Goal: Transaction & Acquisition: Book appointment/travel/reservation

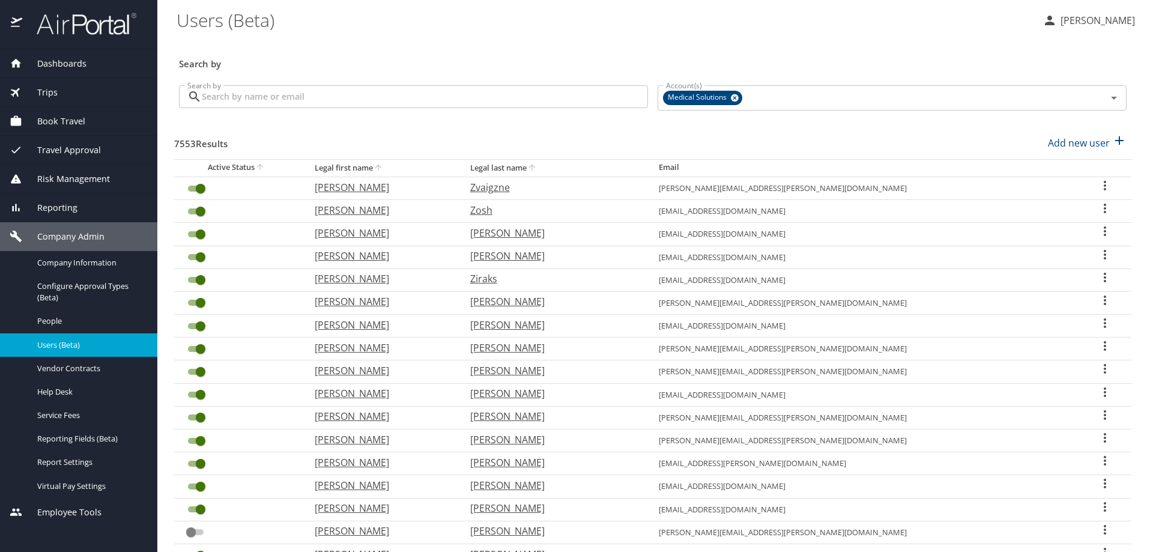
click at [57, 117] on span "Book Travel" at bounding box center [53, 121] width 63 height 13
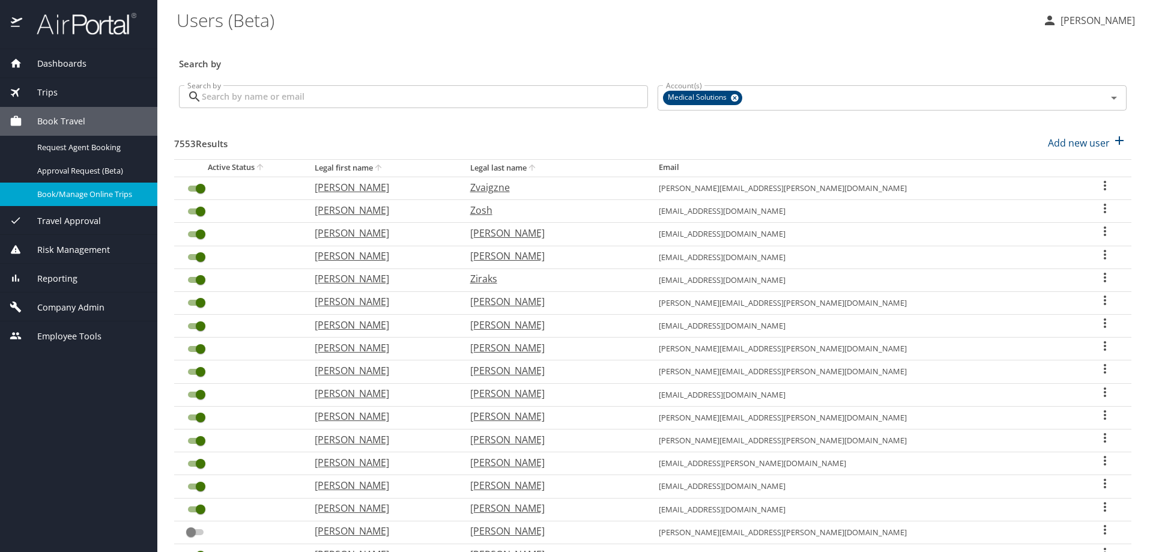
click at [79, 192] on span "Book/Manage Online Trips" at bounding box center [90, 194] width 106 height 11
